Goal: Information Seeking & Learning: Compare options

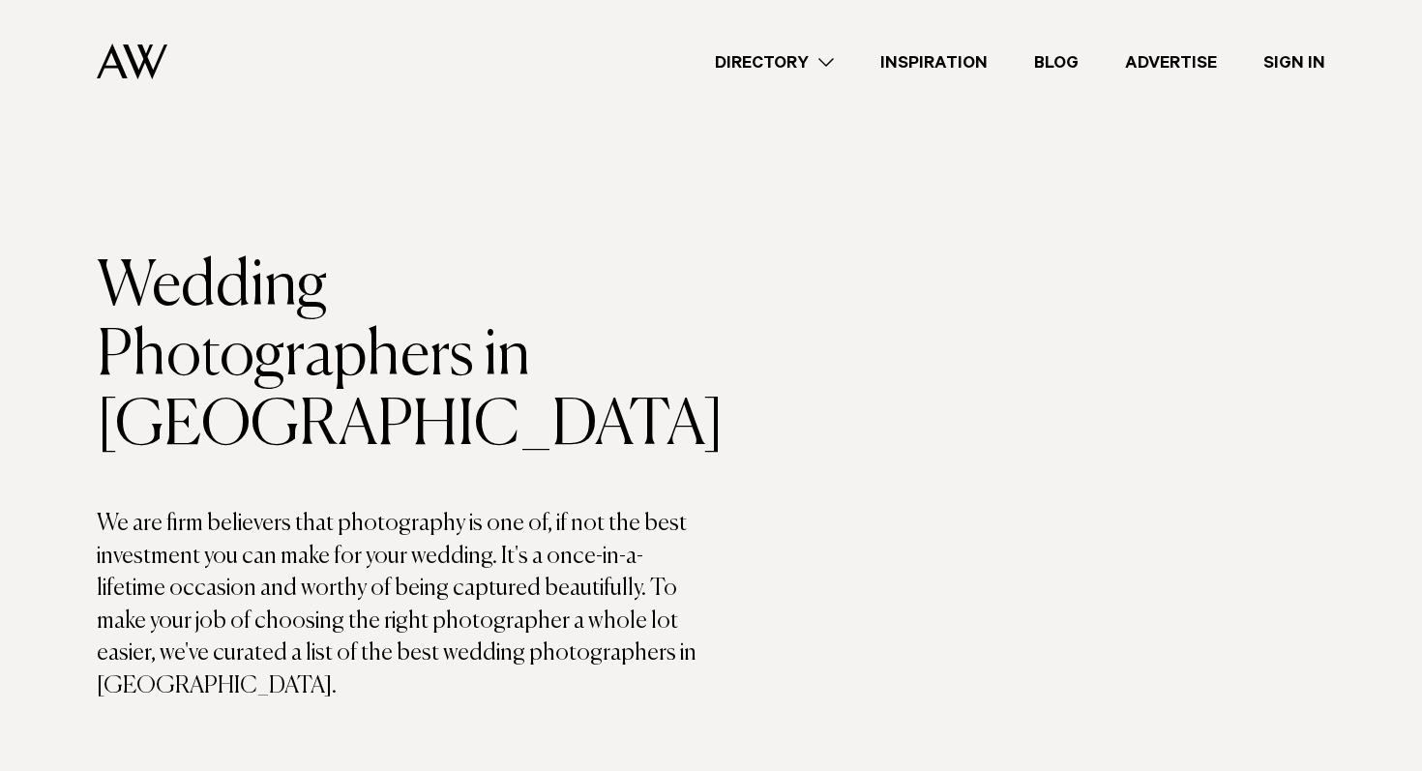
click at [803, 61] on link "Directory" at bounding box center [774, 62] width 165 height 26
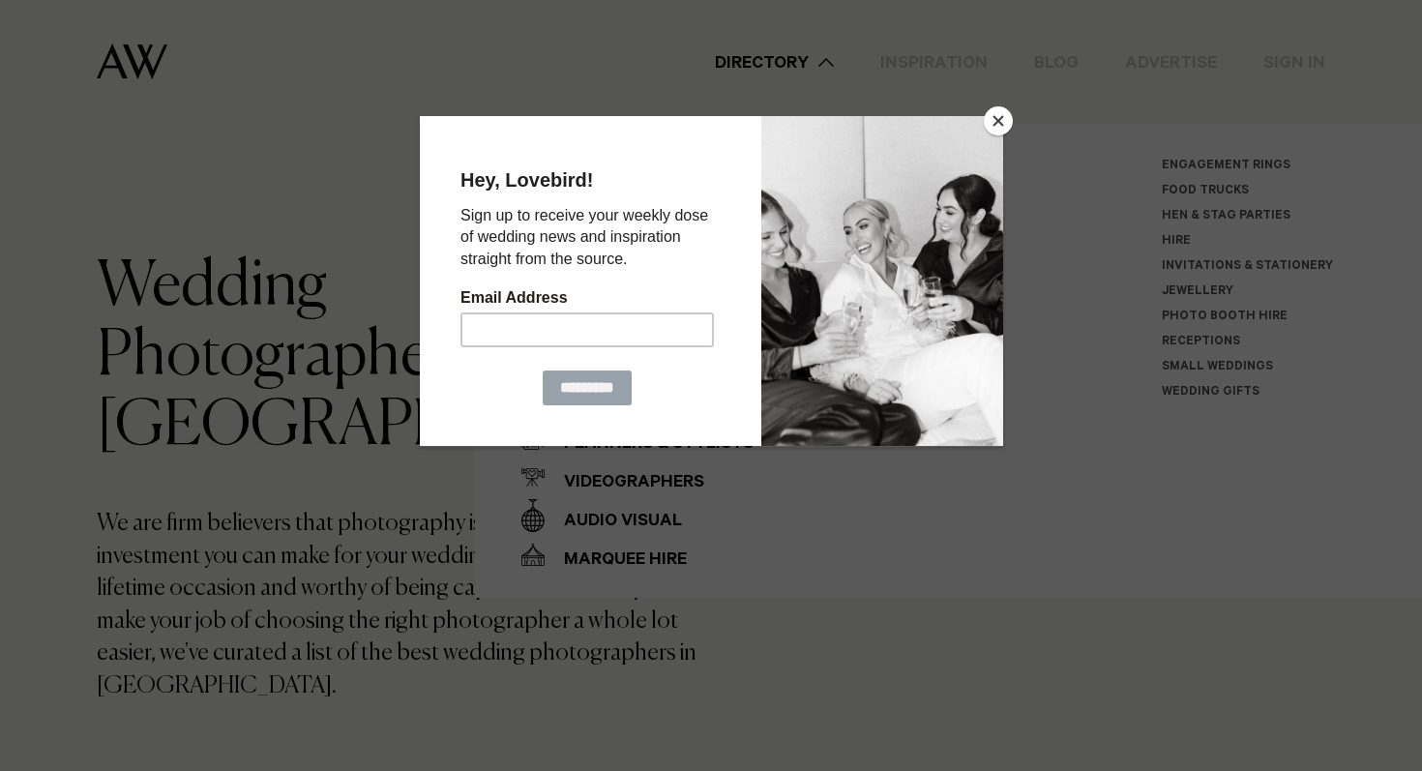
click at [993, 125] on button "Close" at bounding box center [998, 120] width 29 height 29
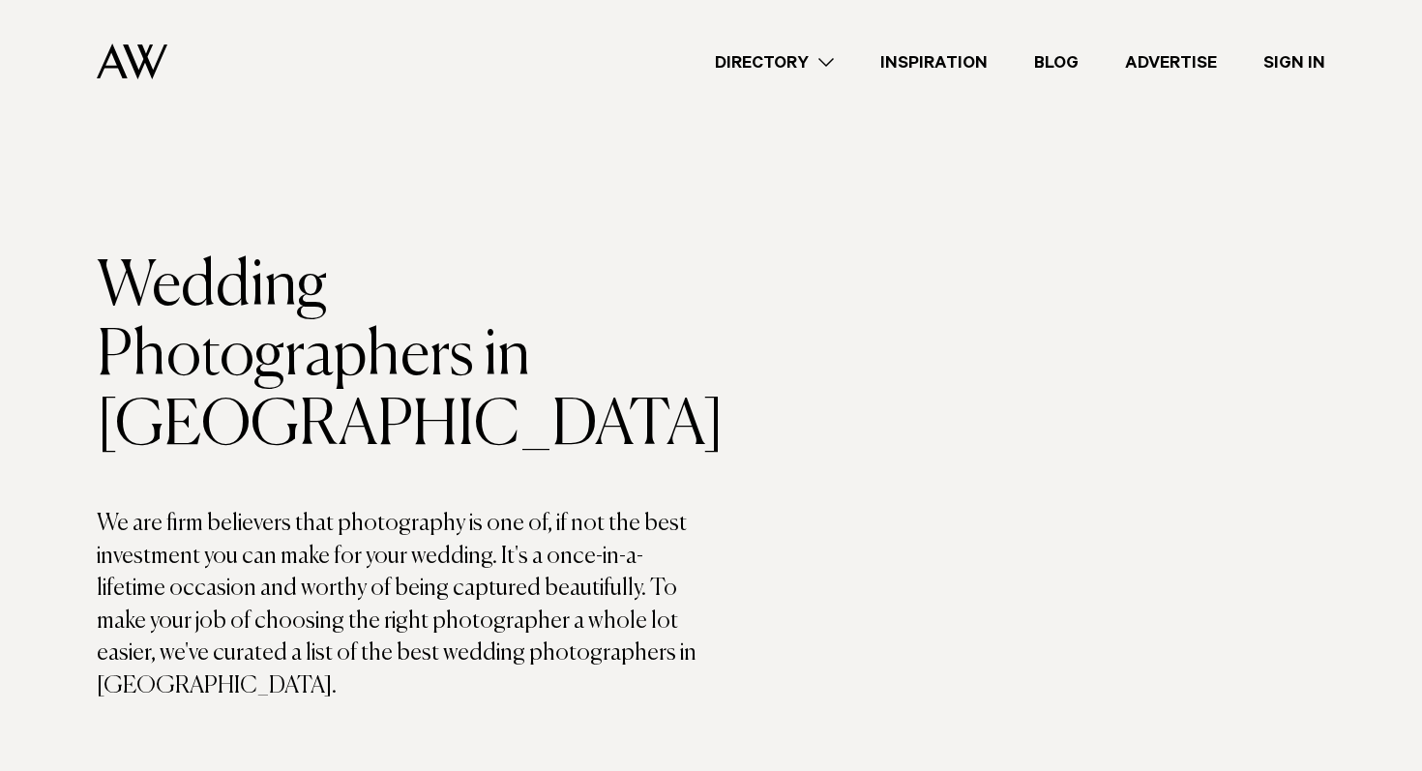
click at [834, 58] on link "Directory" at bounding box center [774, 62] width 165 height 26
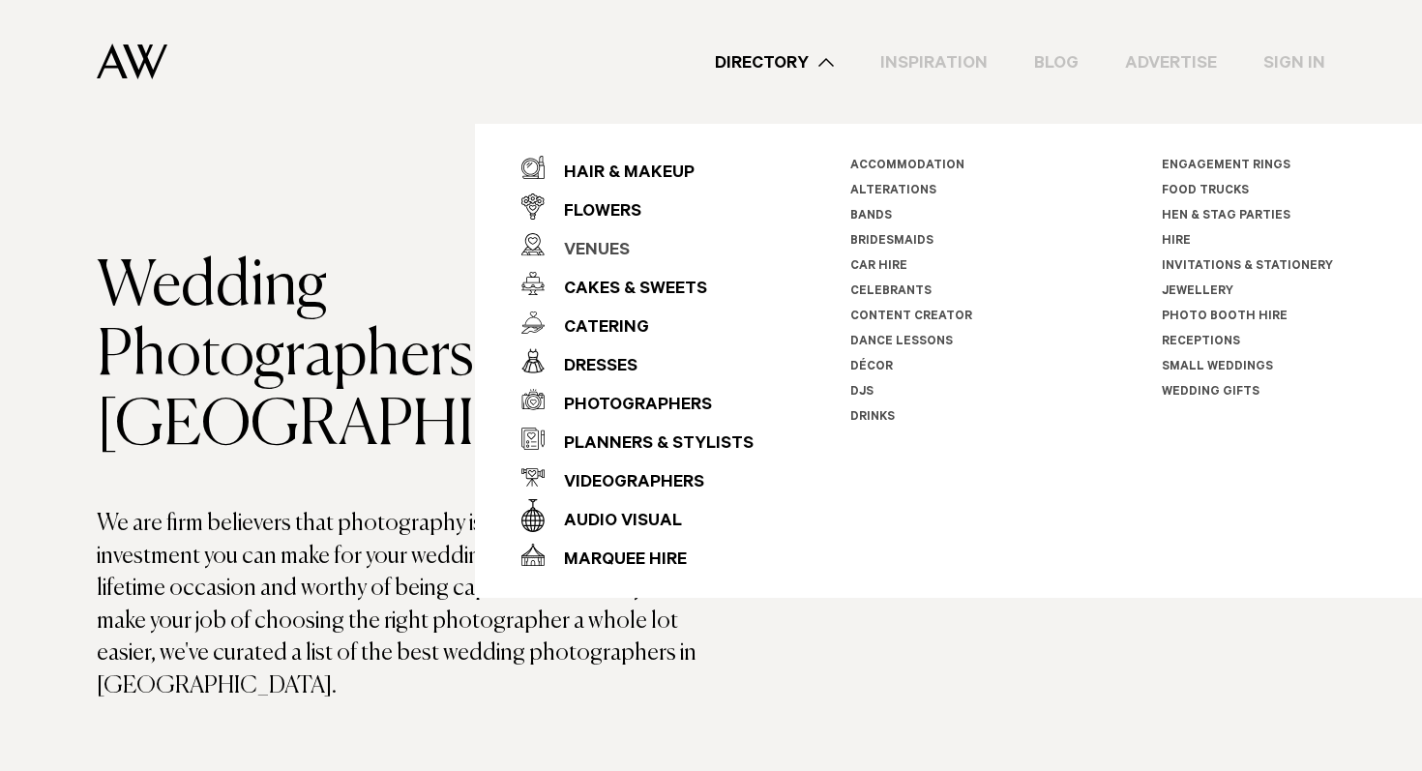
click at [598, 246] on div "Venues" at bounding box center [587, 251] width 85 height 39
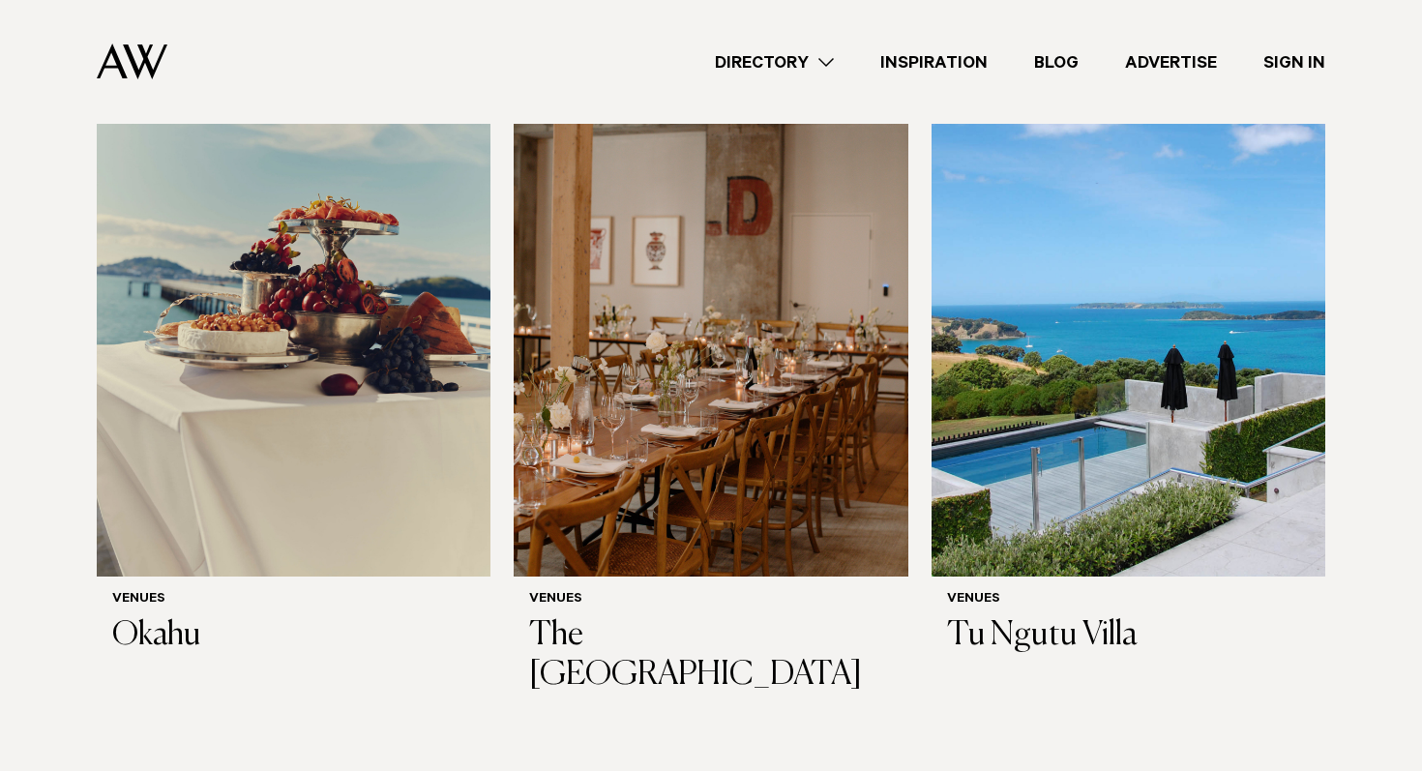
scroll to position [10386, 0]
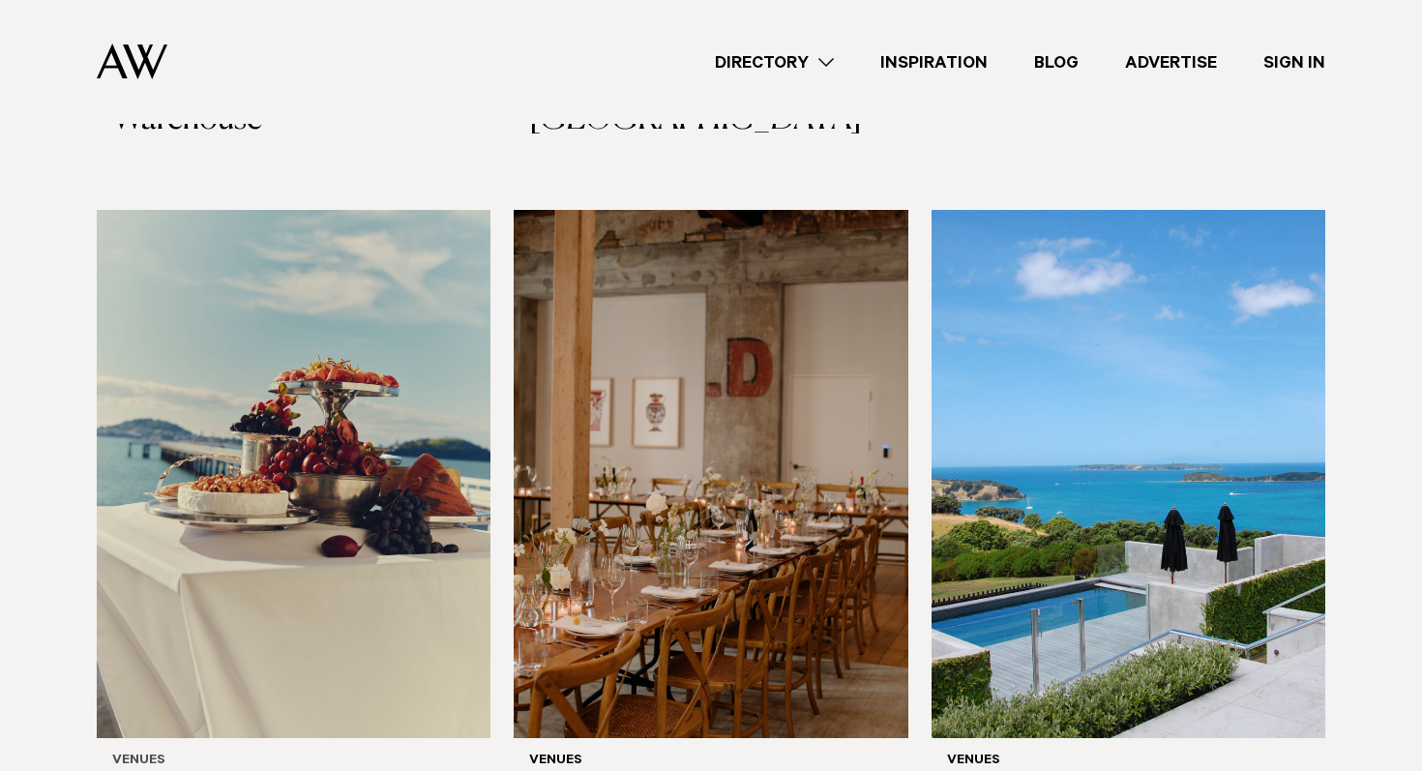
click at [410, 397] on img at bounding box center [294, 474] width 394 height 528
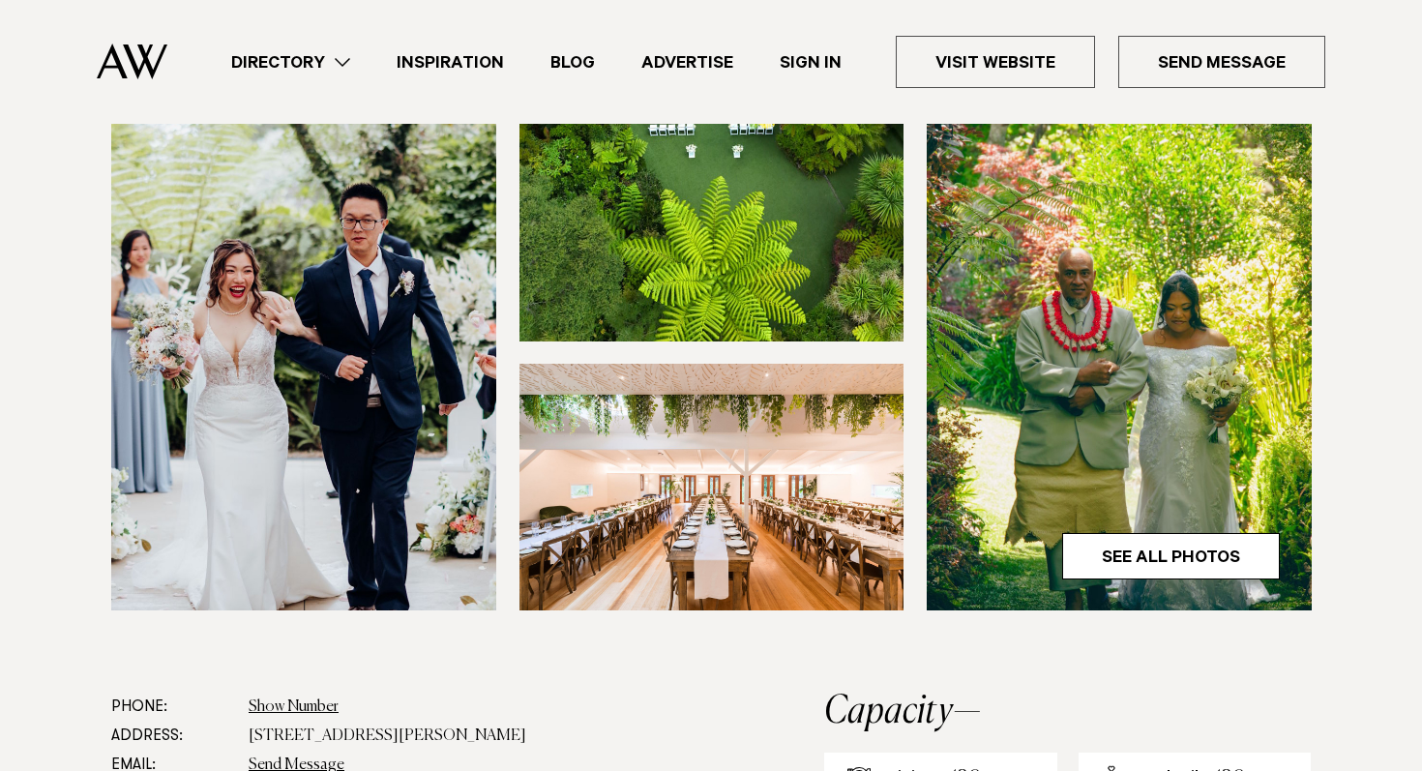
scroll to position [525, 0]
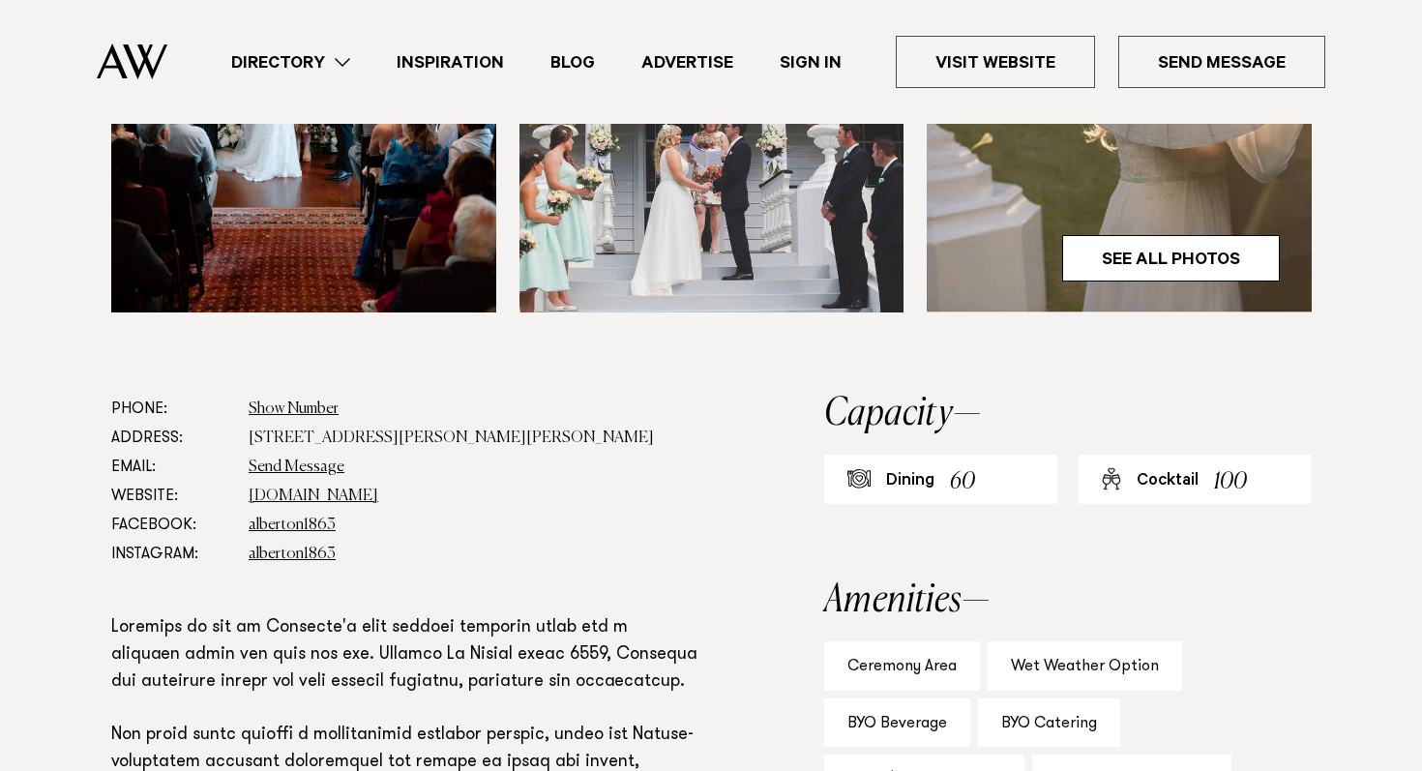
scroll to position [823, 0]
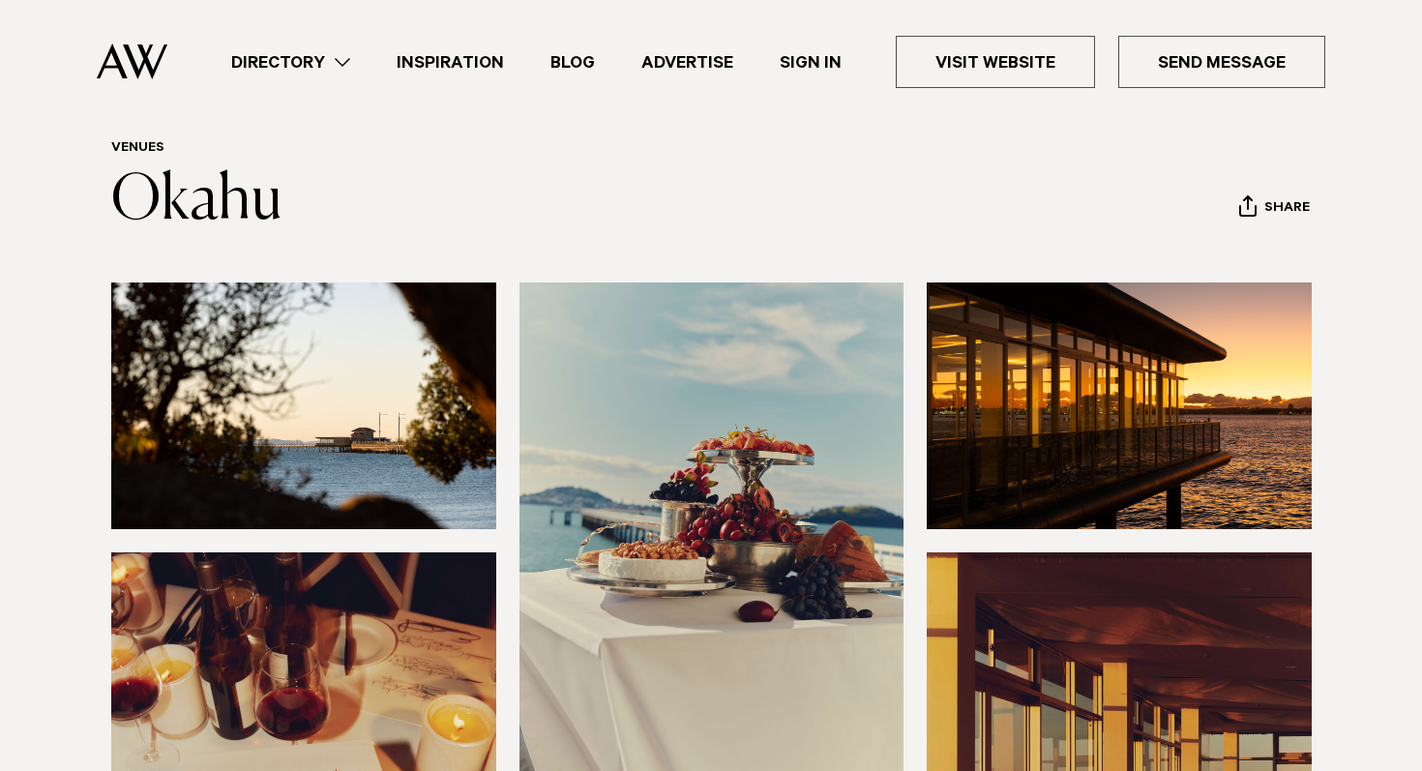
scroll to position [21, 0]
